Goal: Find specific page/section: Find specific page/section

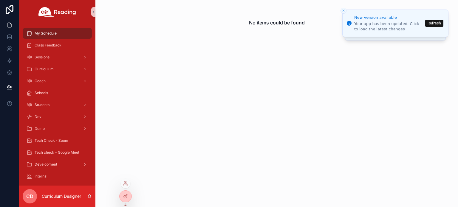
click at [126, 183] on icon at bounding box center [125, 183] width 5 height 5
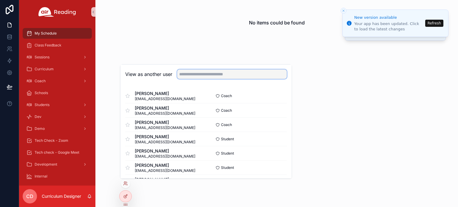
click at [206, 76] on input "text" at bounding box center [232, 75] width 110 height 10
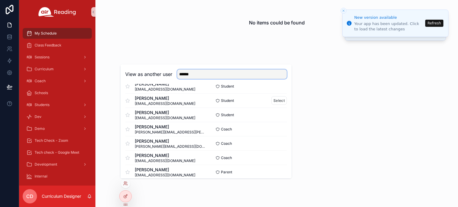
scroll to position [29, 0]
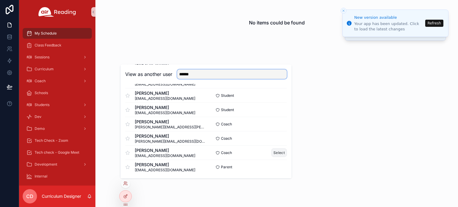
type input "******"
click at [274, 152] on button "Select" at bounding box center [279, 153] width 16 height 9
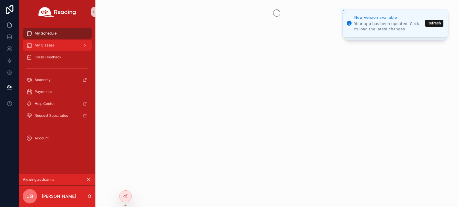
click at [53, 47] on span "My Classes" at bounding box center [44, 45] width 19 height 5
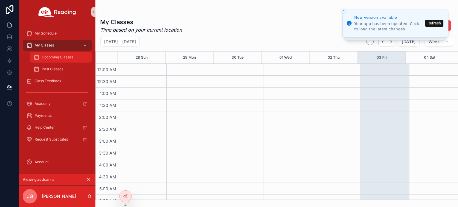
click at [56, 56] on span "Upcoming Classes" at bounding box center [57, 57] width 31 height 5
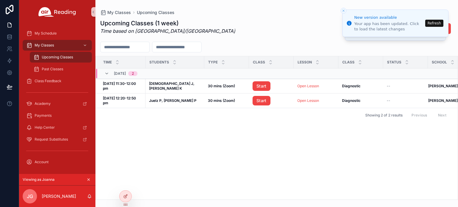
scroll to position [0, 10]
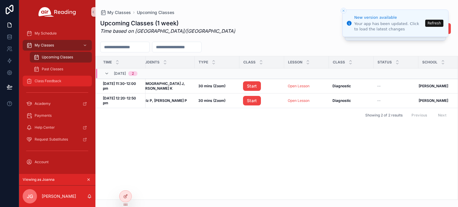
click at [53, 79] on span "Class Feedback" at bounding box center [48, 81] width 27 height 5
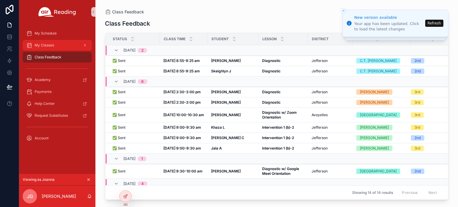
click at [52, 49] on div "My Classes" at bounding box center [57, 46] width 62 height 10
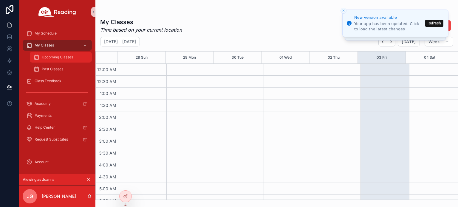
click at [54, 58] on span "Upcoming Classes" at bounding box center [57, 57] width 31 height 5
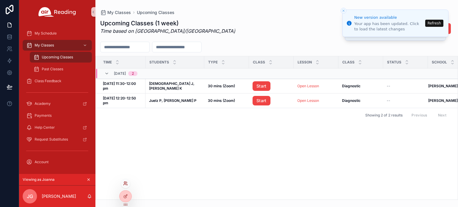
click at [124, 186] on icon at bounding box center [125, 183] width 5 height 5
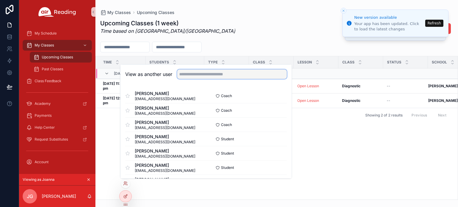
click at [208, 76] on input "text" at bounding box center [232, 75] width 110 height 10
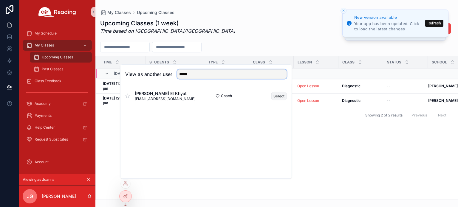
type input "*****"
click at [275, 95] on button "Select" at bounding box center [279, 96] width 16 height 9
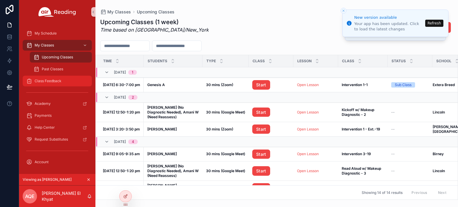
click at [55, 80] on span "Class Feedback" at bounding box center [48, 81] width 27 height 5
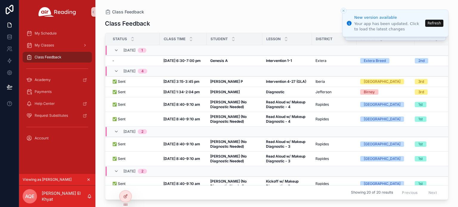
click at [50, 57] on span "Class Feedback" at bounding box center [48, 57] width 27 height 5
click at [43, 45] on span "My Classes" at bounding box center [44, 45] width 19 height 5
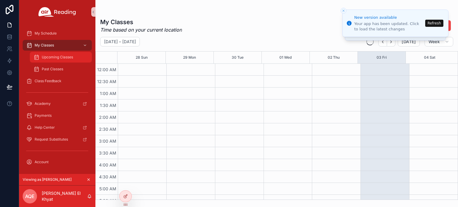
click at [48, 57] on span "Upcoming Classes" at bounding box center [57, 57] width 31 height 5
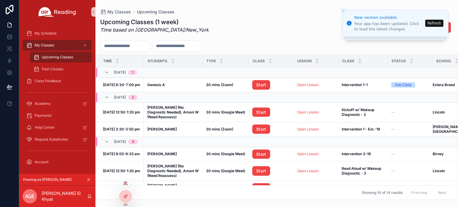
click at [125, 185] on icon at bounding box center [125, 183] width 5 height 5
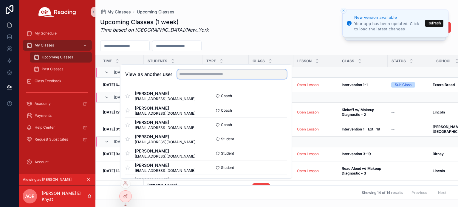
click at [206, 77] on input "text" at bounding box center [232, 75] width 110 height 10
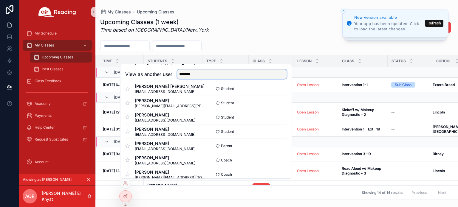
scroll to position [273, 0]
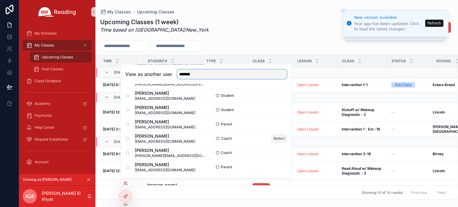
type input "******"
click at [273, 139] on button "Select" at bounding box center [279, 138] width 16 height 9
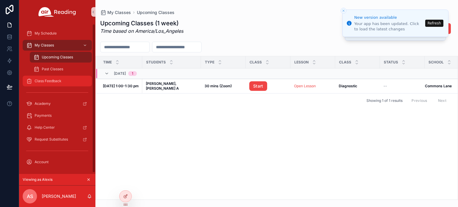
click at [52, 82] on span "Class Feedback" at bounding box center [48, 81] width 27 height 5
